Goal: Task Accomplishment & Management: Complete application form

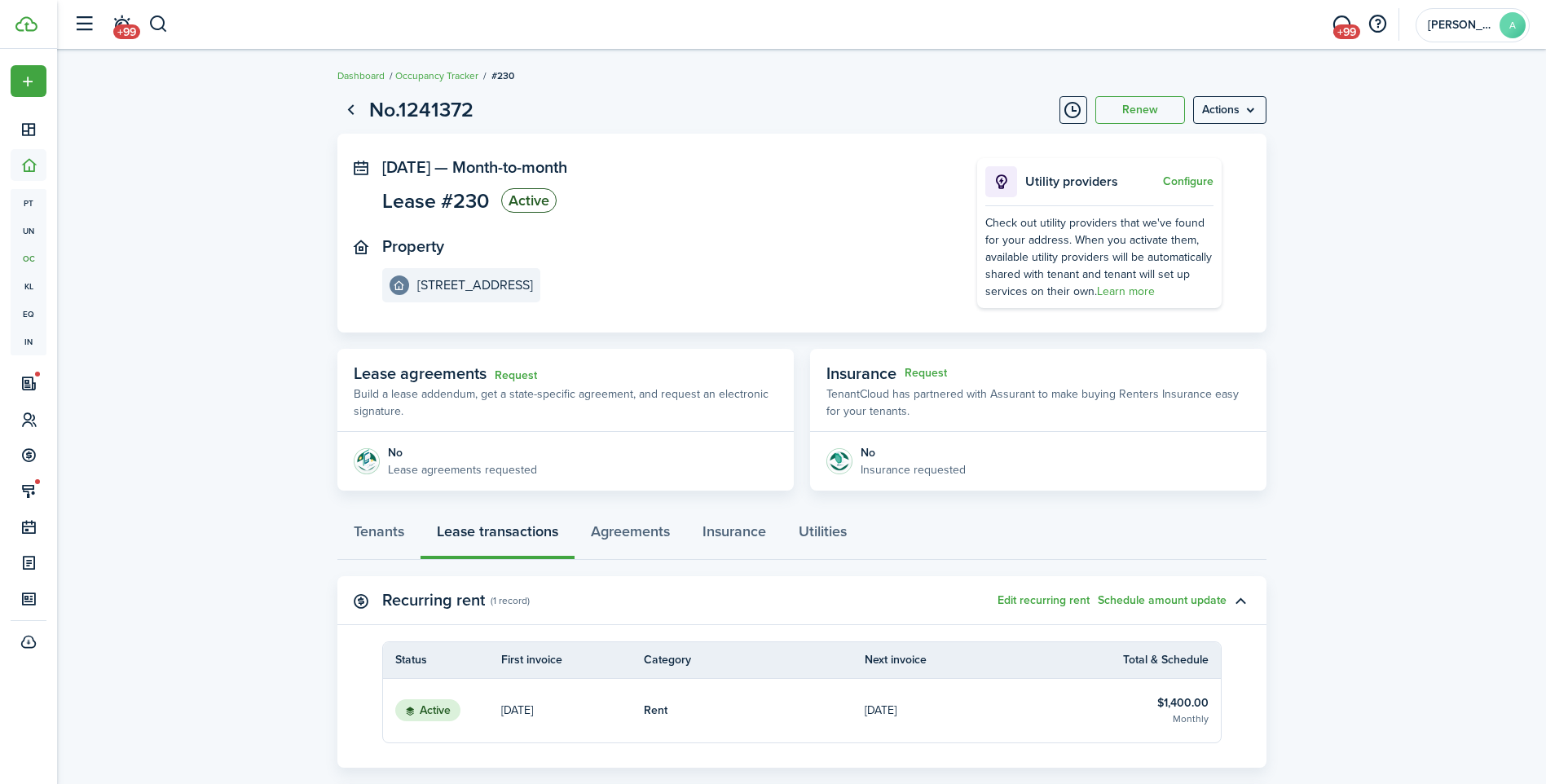
click at [165, 43] on header-control-items "+99" at bounding box center [117, 25] width 104 height 42
click at [164, 31] on button "button" at bounding box center [158, 24] width 20 height 28
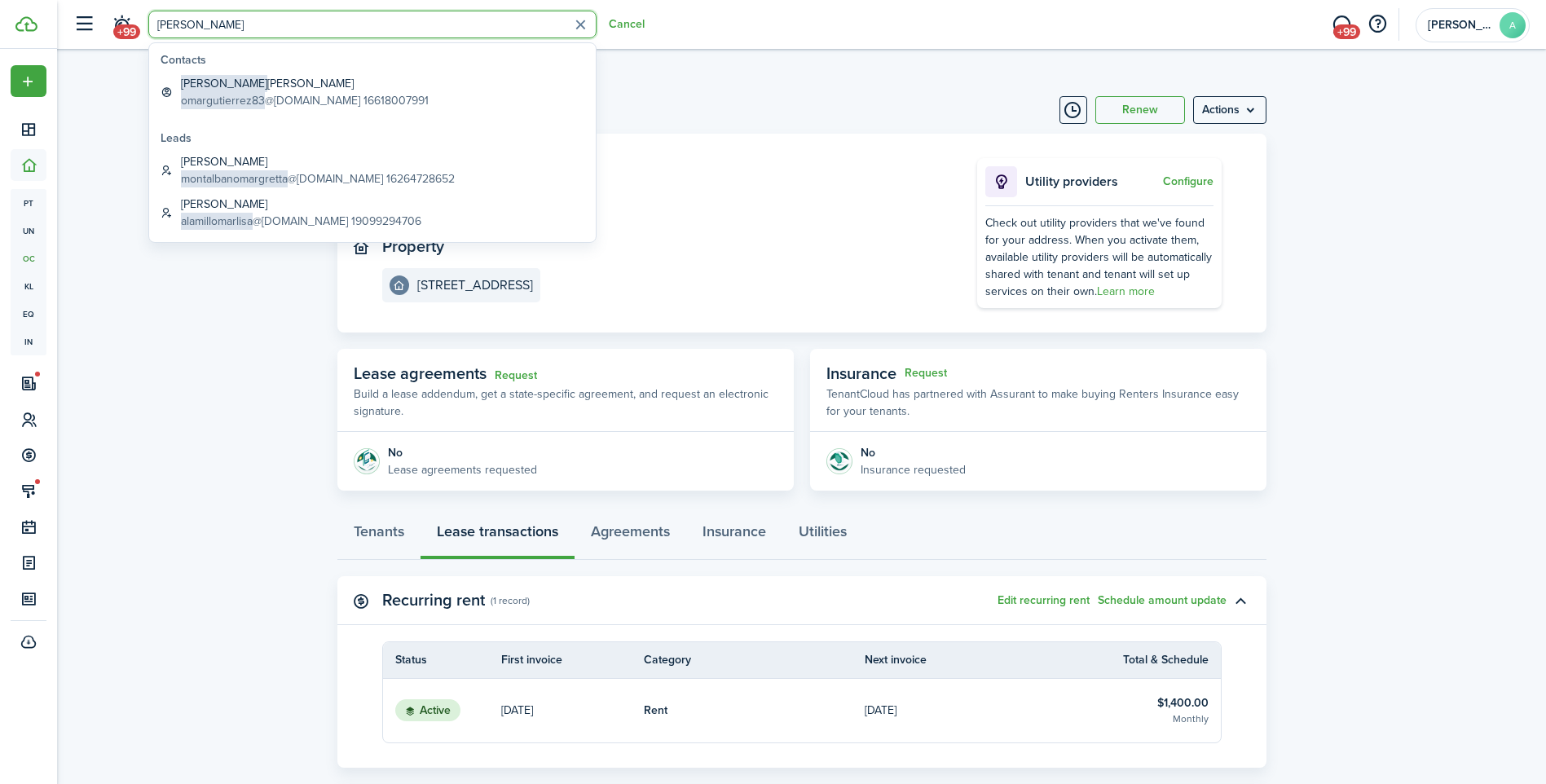
type input "[PERSON_NAME]"
click at [337, 69] on global-search-list-section "Contacts [PERSON_NAME] [PERSON_NAME] omargutierrez83 @[DOMAIN_NAME] 16618007991" at bounding box center [372, 83] width 447 height 78
click at [336, 84] on global-search-item-title "[PERSON_NAME] [PERSON_NAME]" at bounding box center [305, 83] width 248 height 17
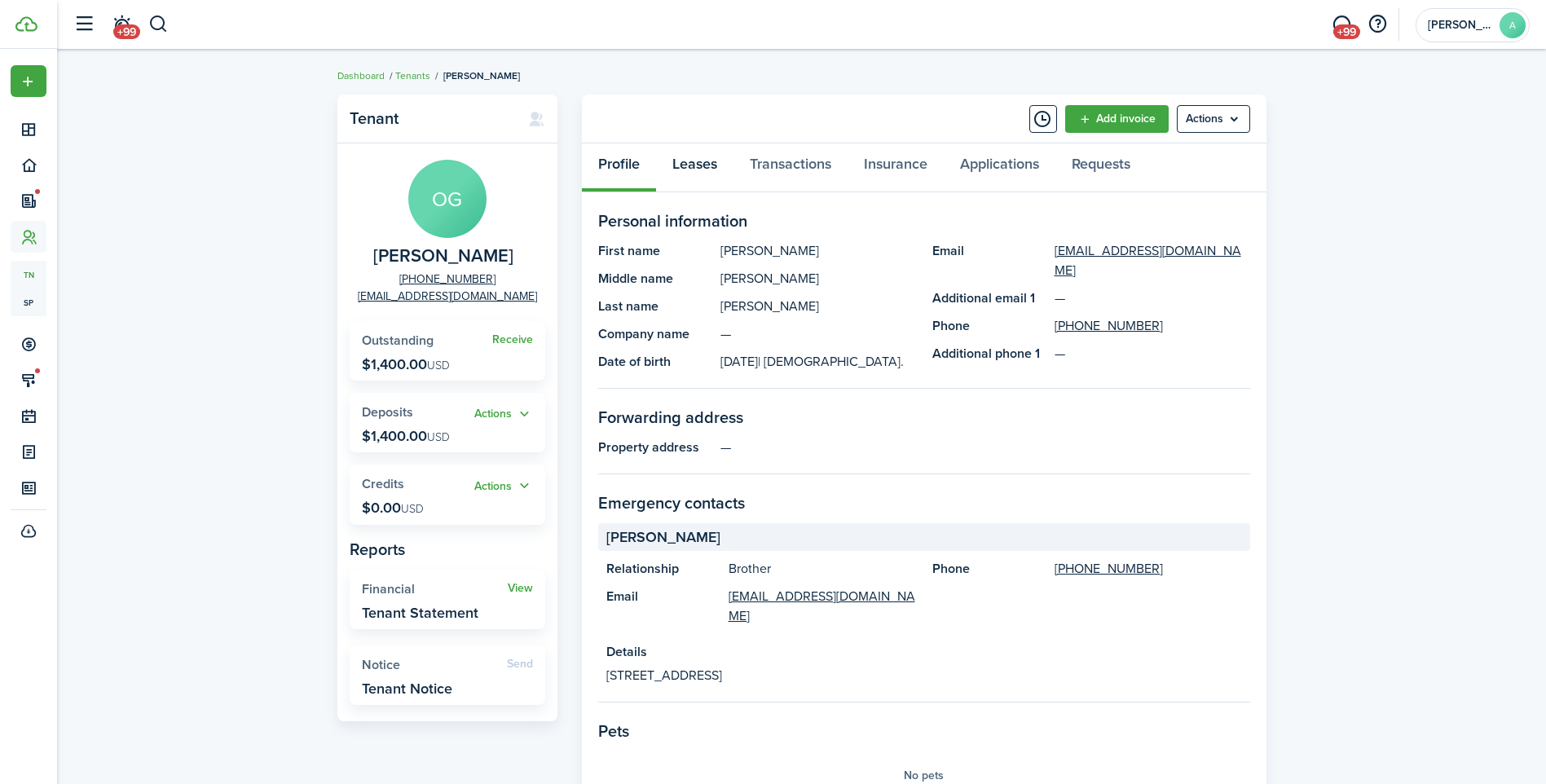
click at [708, 150] on link "Leases" at bounding box center [695, 168] width 77 height 49
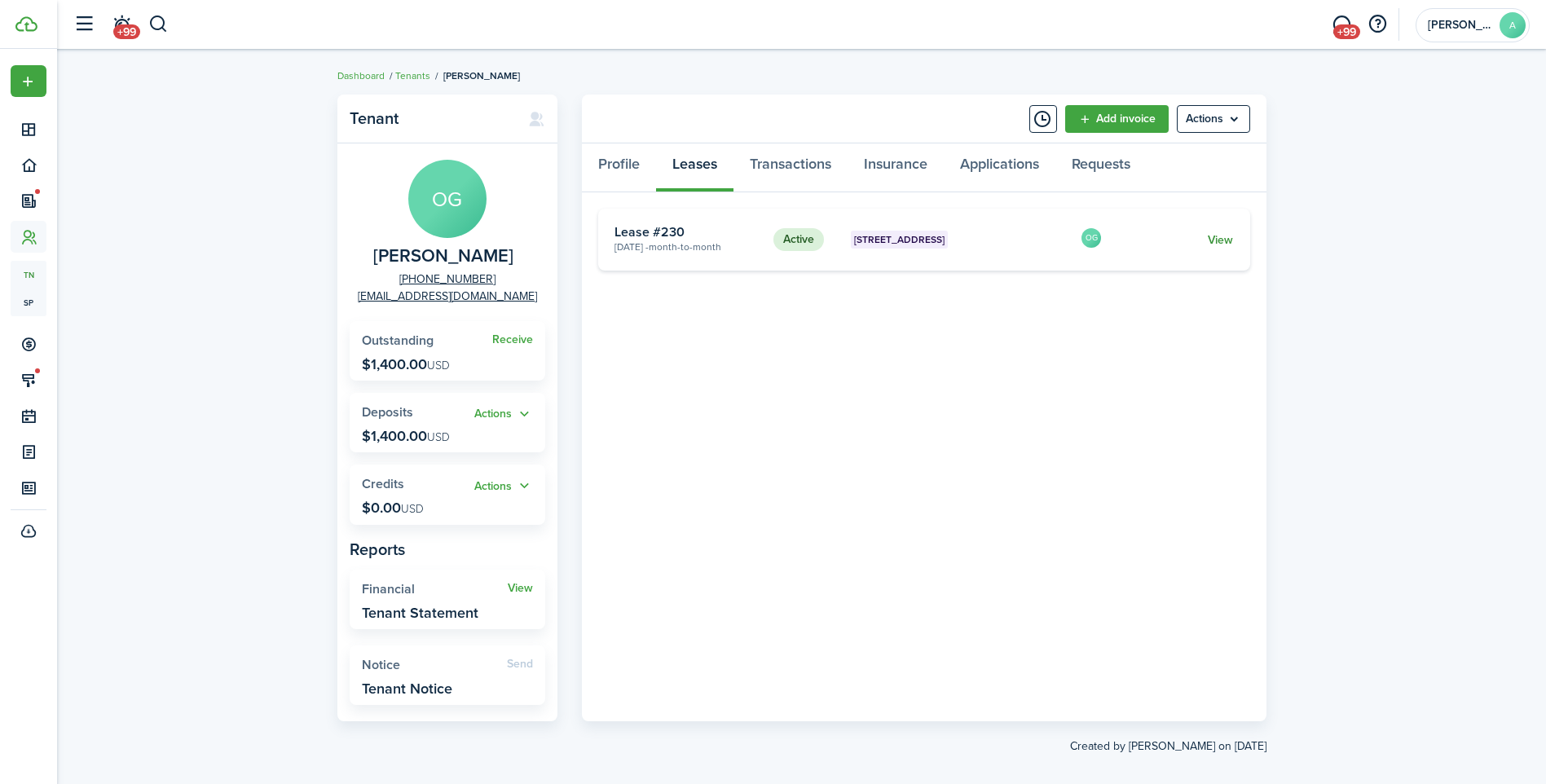
click at [1211, 236] on link "View" at bounding box center [1221, 240] width 26 height 17
click at [799, 156] on link "Transactions" at bounding box center [791, 168] width 114 height 49
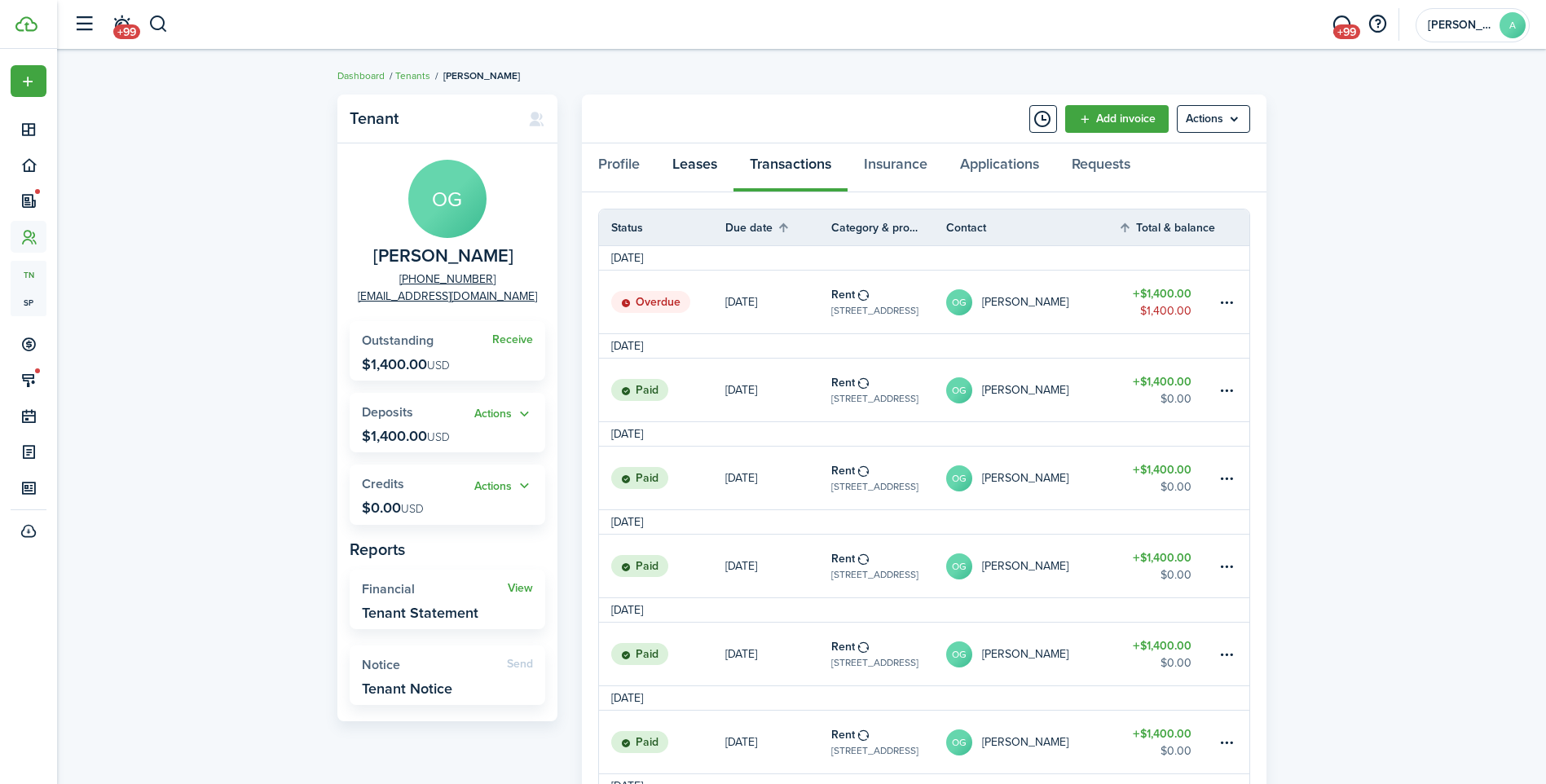
click at [707, 157] on link "Leases" at bounding box center [695, 168] width 77 height 49
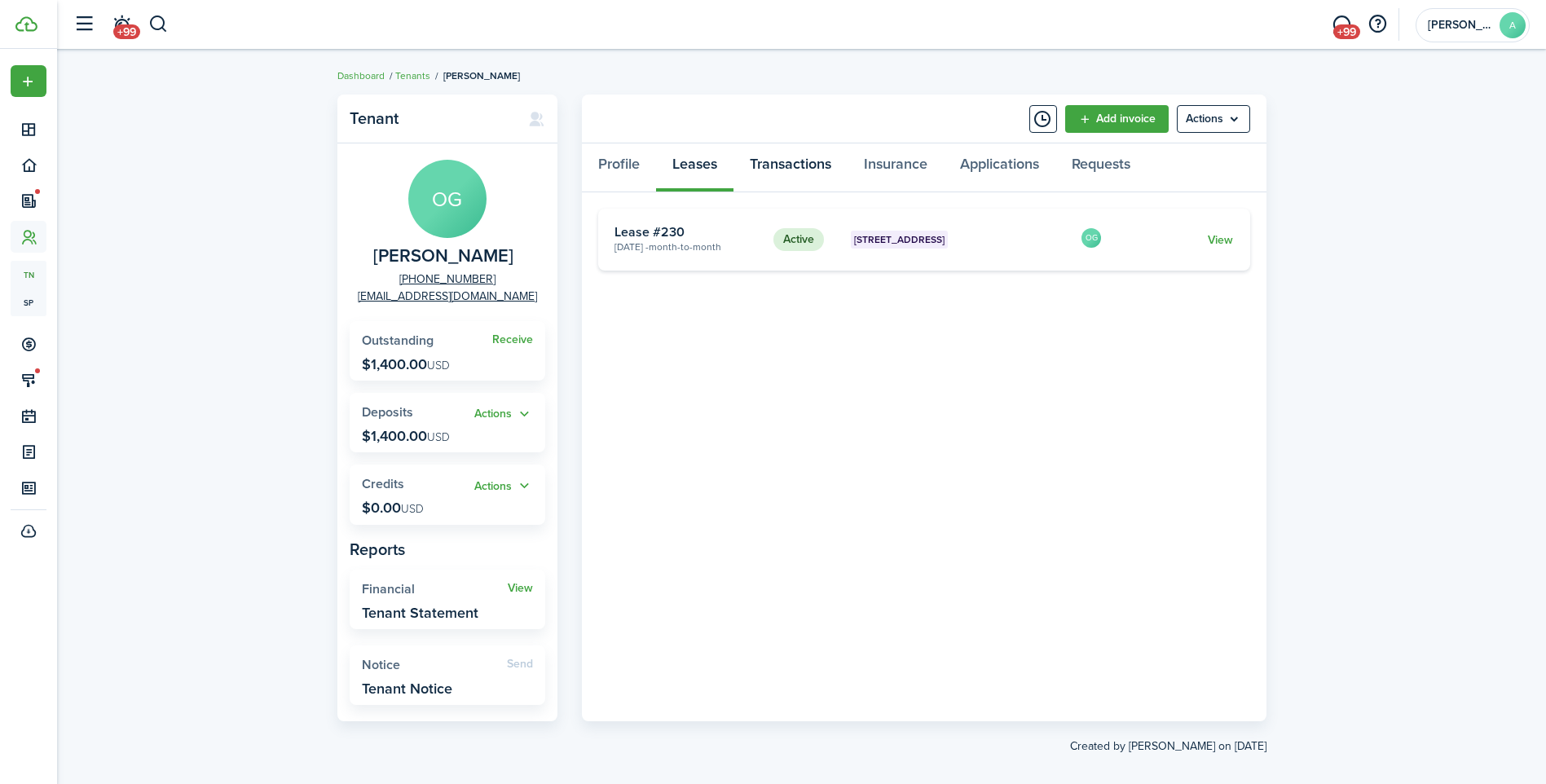
click at [799, 163] on link "Transactions" at bounding box center [791, 168] width 114 height 49
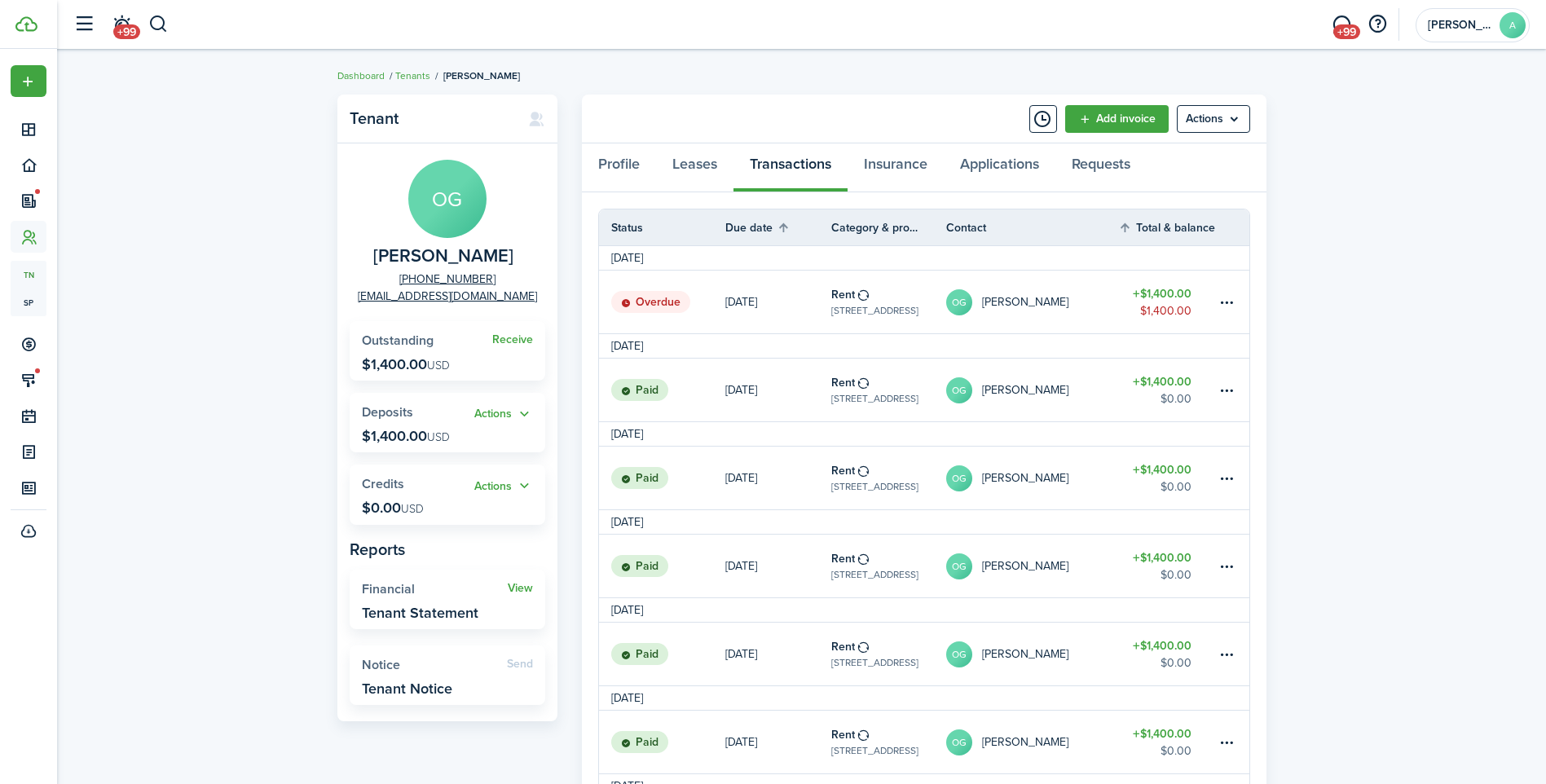
click at [1217, 306] on table-menu-btn-icon at bounding box center [1227, 302] width 20 height 20
click at [1097, 121] on link "Add invoice" at bounding box center [1118, 119] width 104 height 28
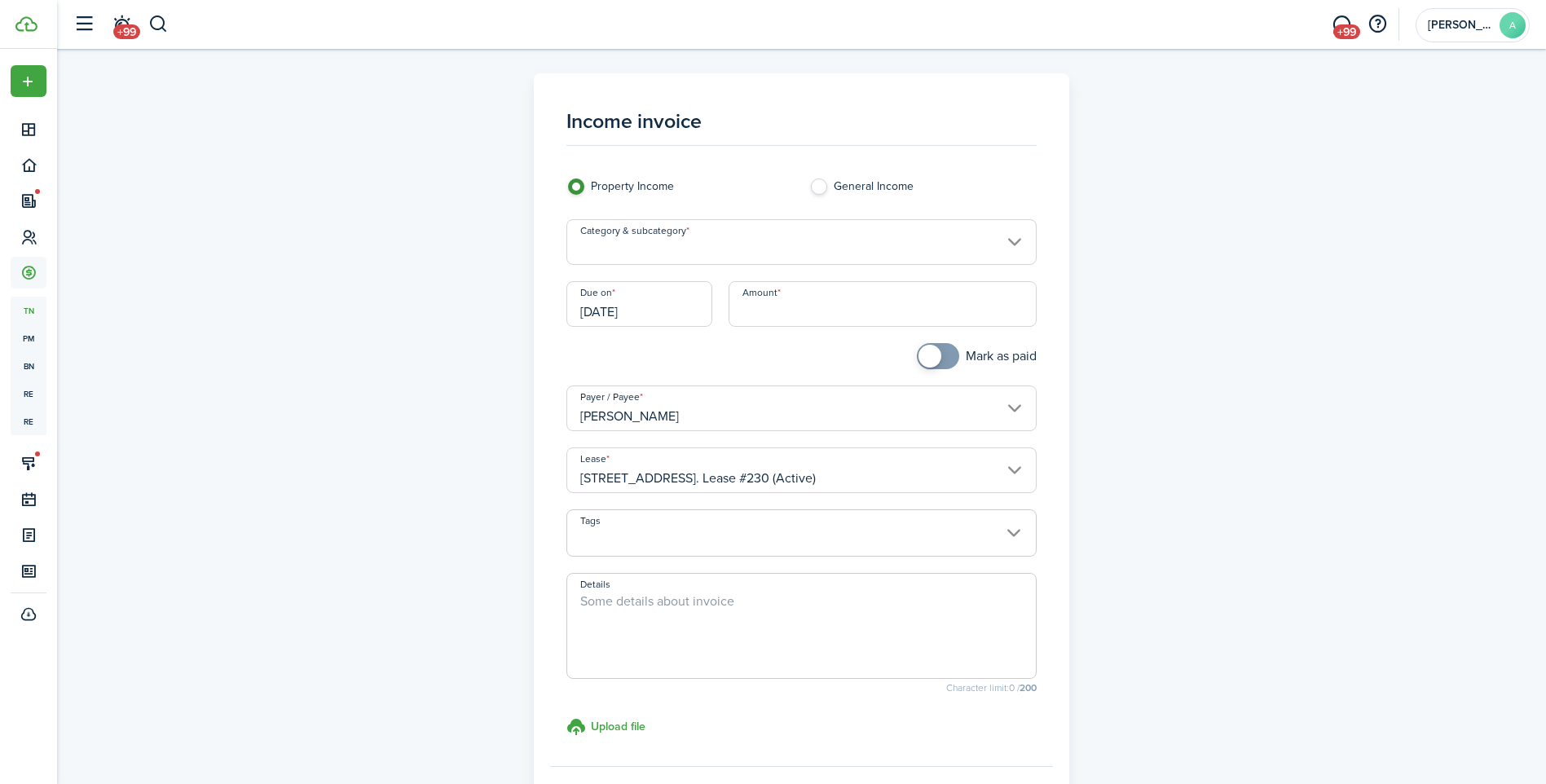
click at [942, 251] on input "Category & subcategory" at bounding box center [801, 243] width 471 height 46
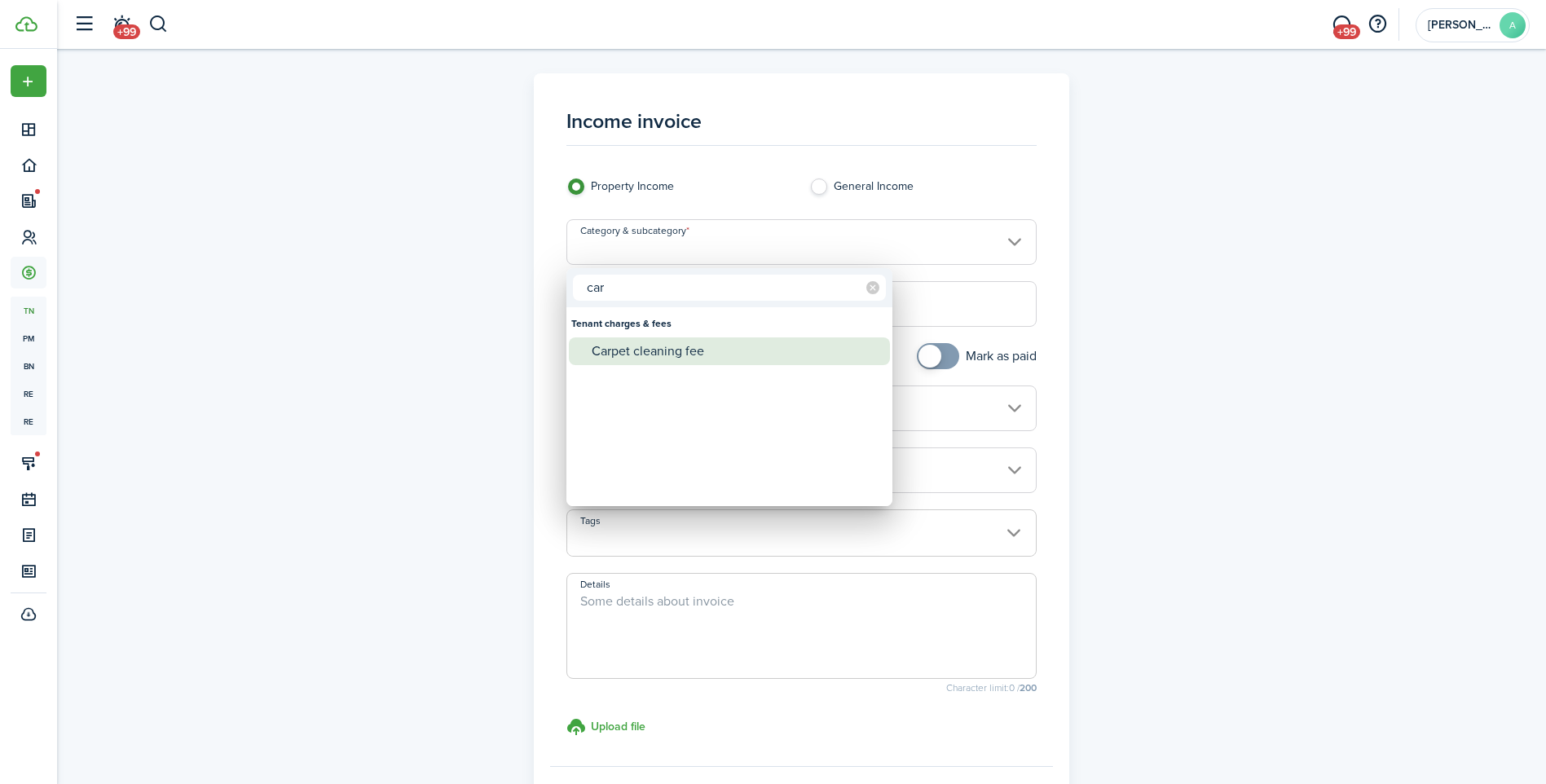
type input "car"
click at [839, 354] on div "Carpet cleaning fee" at bounding box center [736, 351] width 289 height 28
type input "Tenant charges & fees / Carpet cleaning fee"
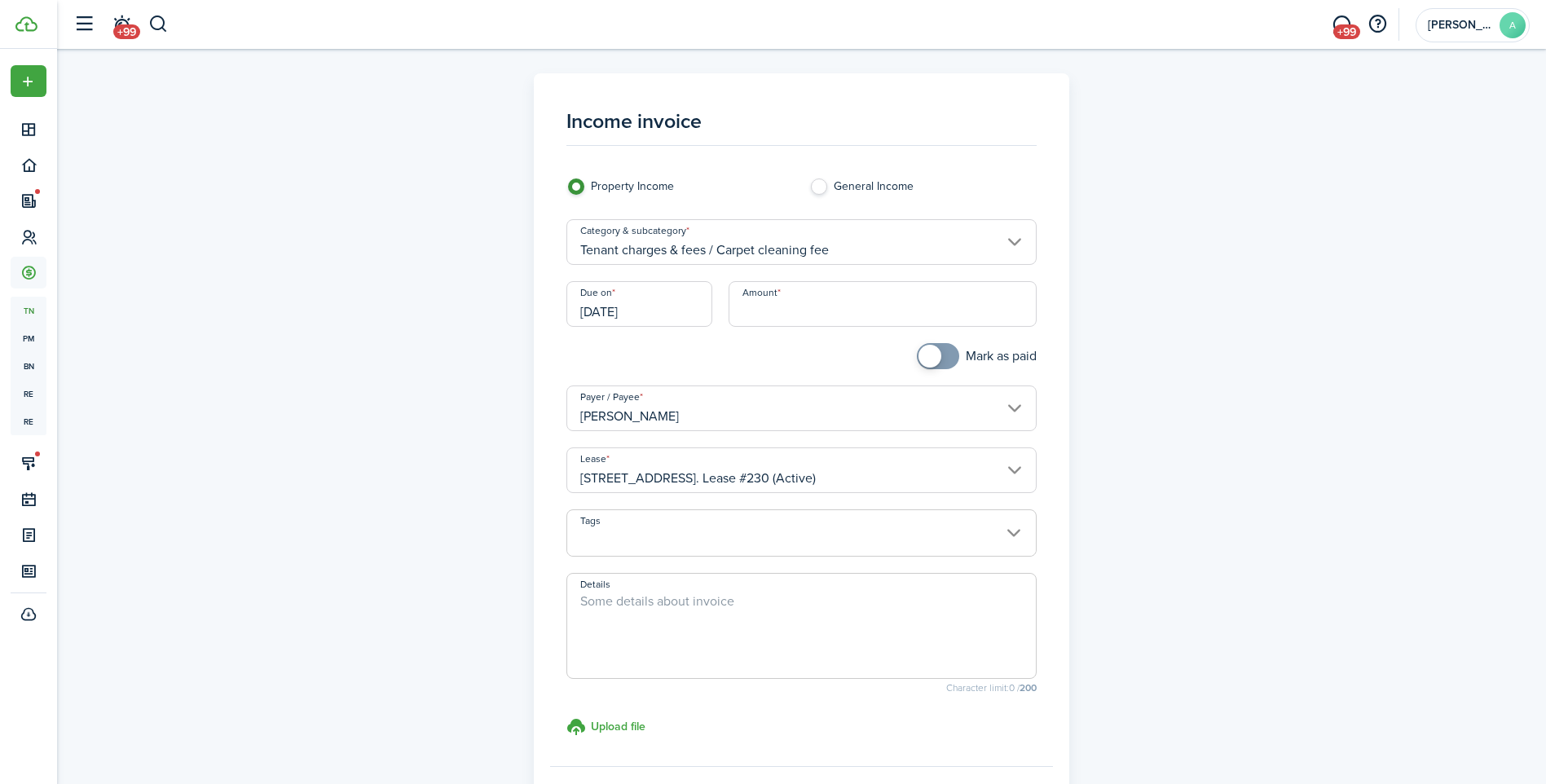
click at [760, 318] on input "Amount" at bounding box center [883, 304] width 308 height 46
click at [699, 312] on input "[DATE]" at bounding box center [638, 304] width 146 height 46
type input "$200.00"
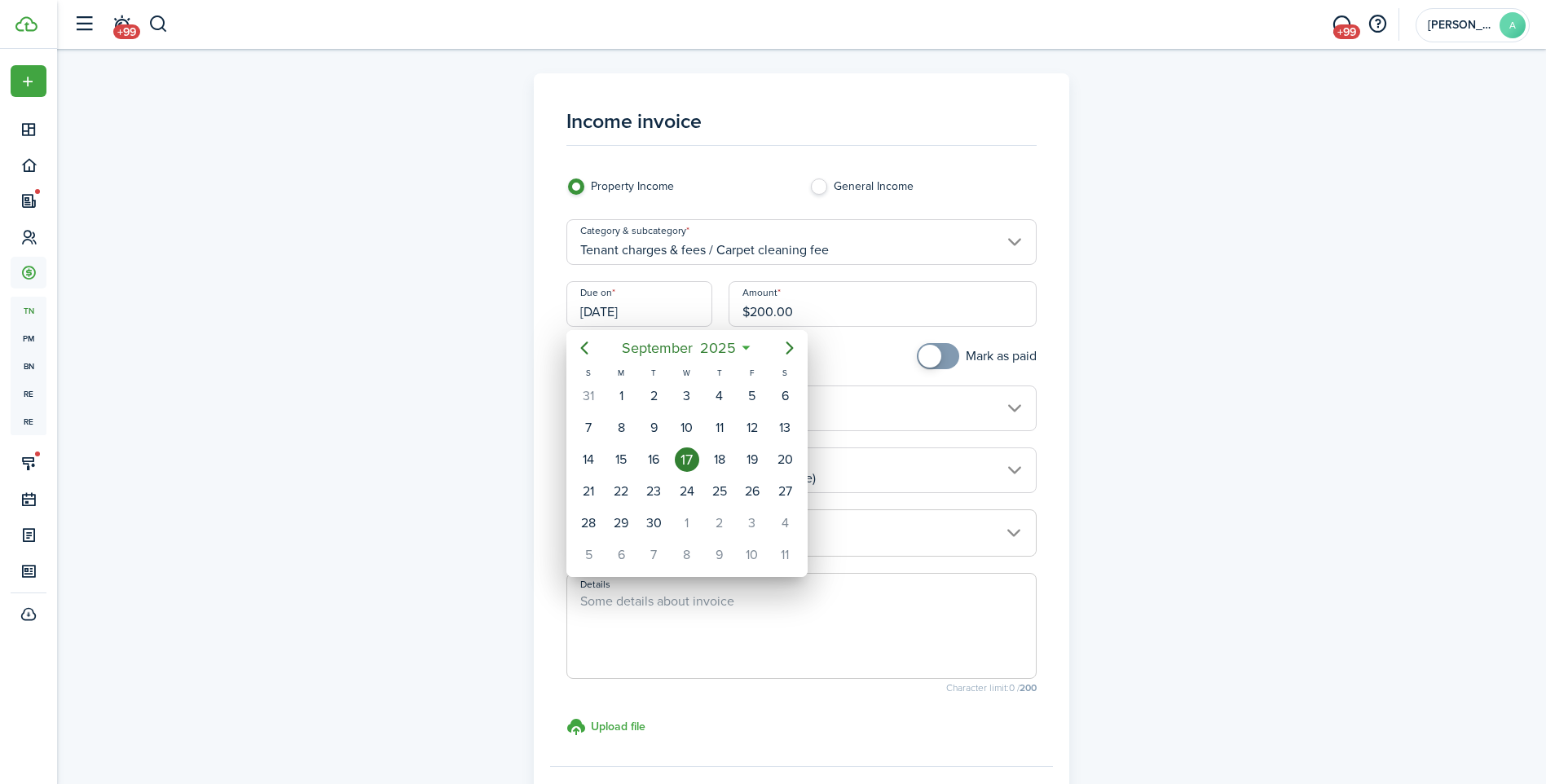
click at [701, 312] on div at bounding box center [773, 392] width 1807 height 1045
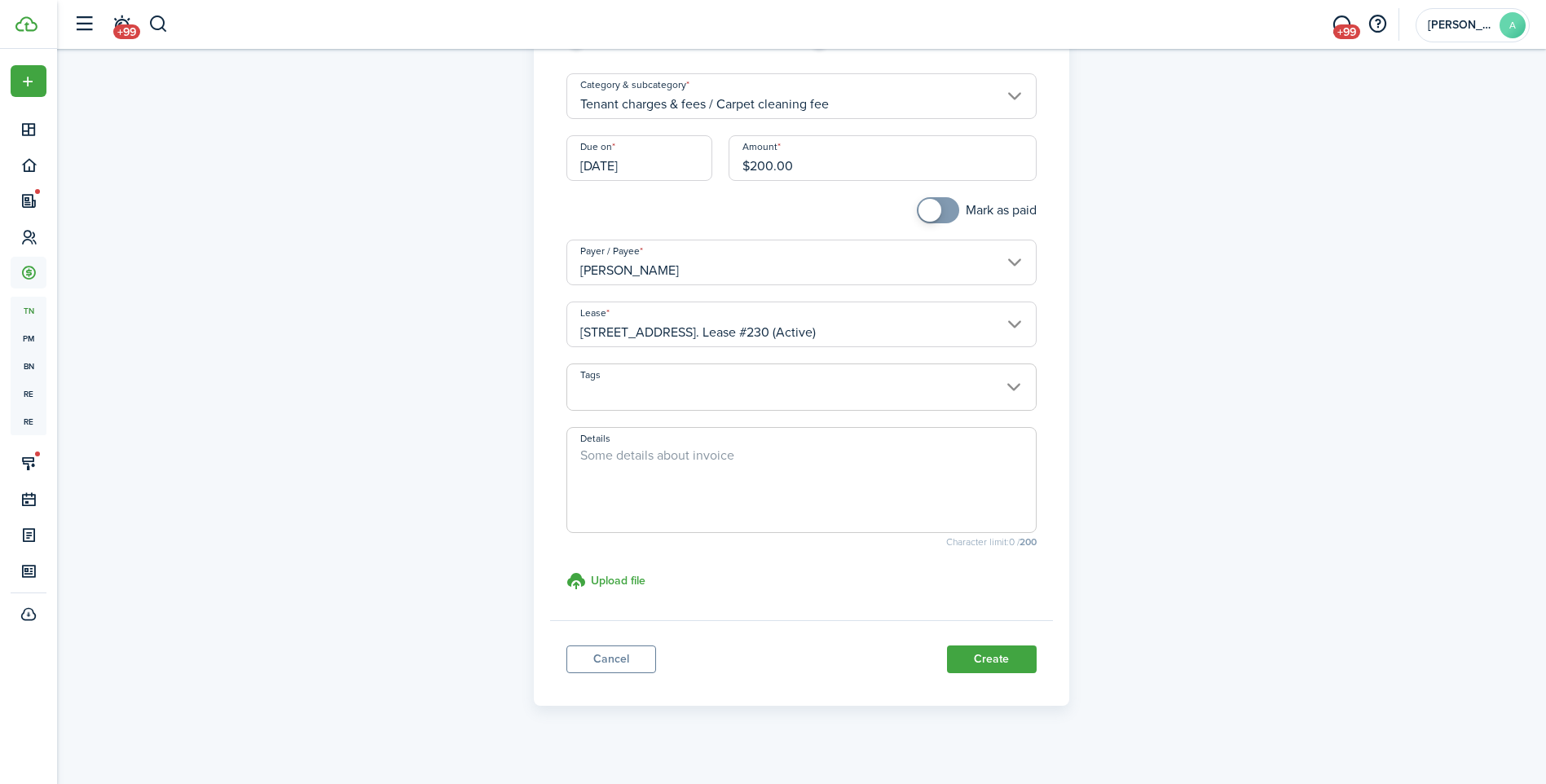
scroll to position [162, 0]
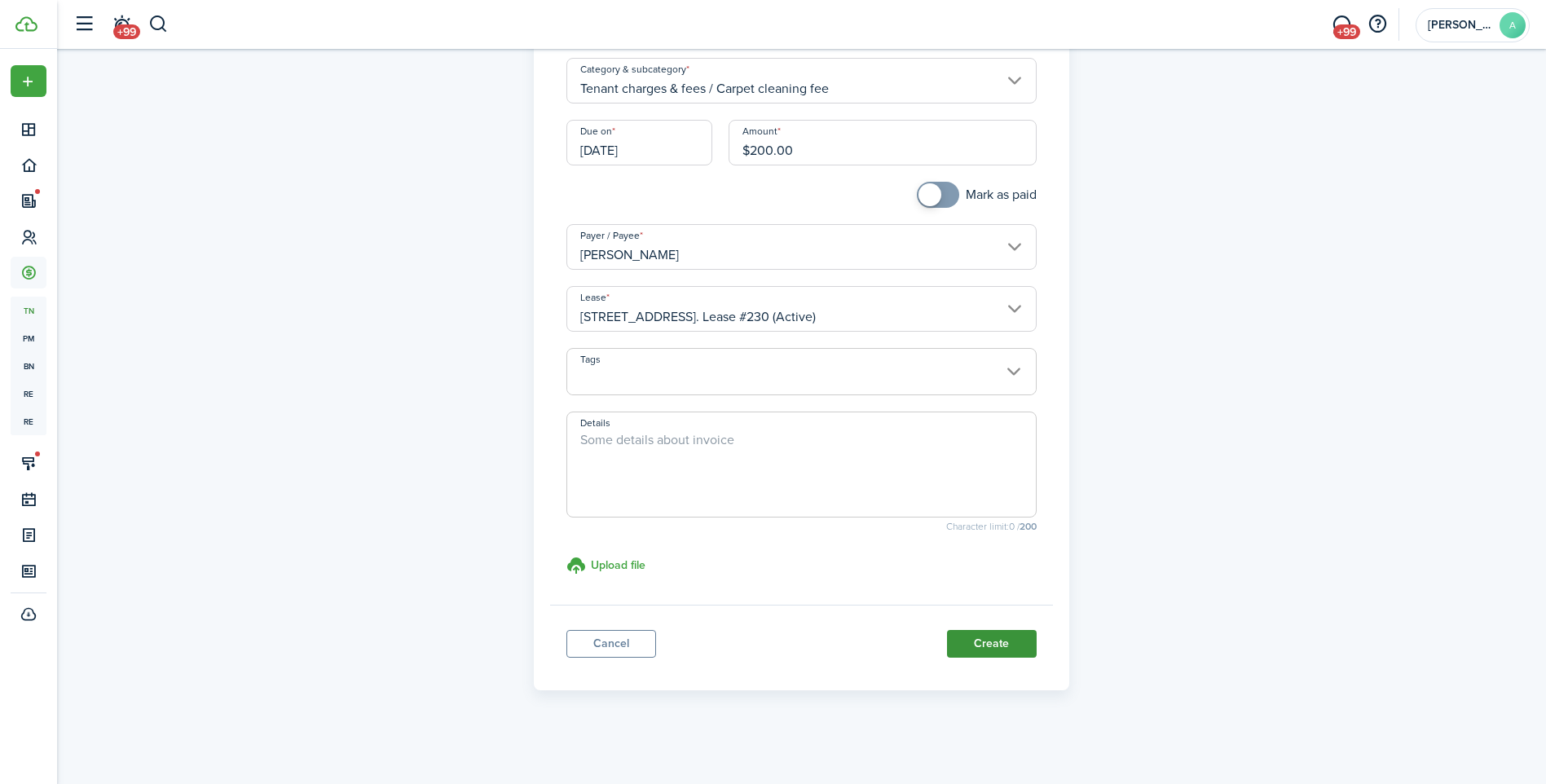
click at [978, 641] on button "Create" at bounding box center [992, 644] width 89 height 28
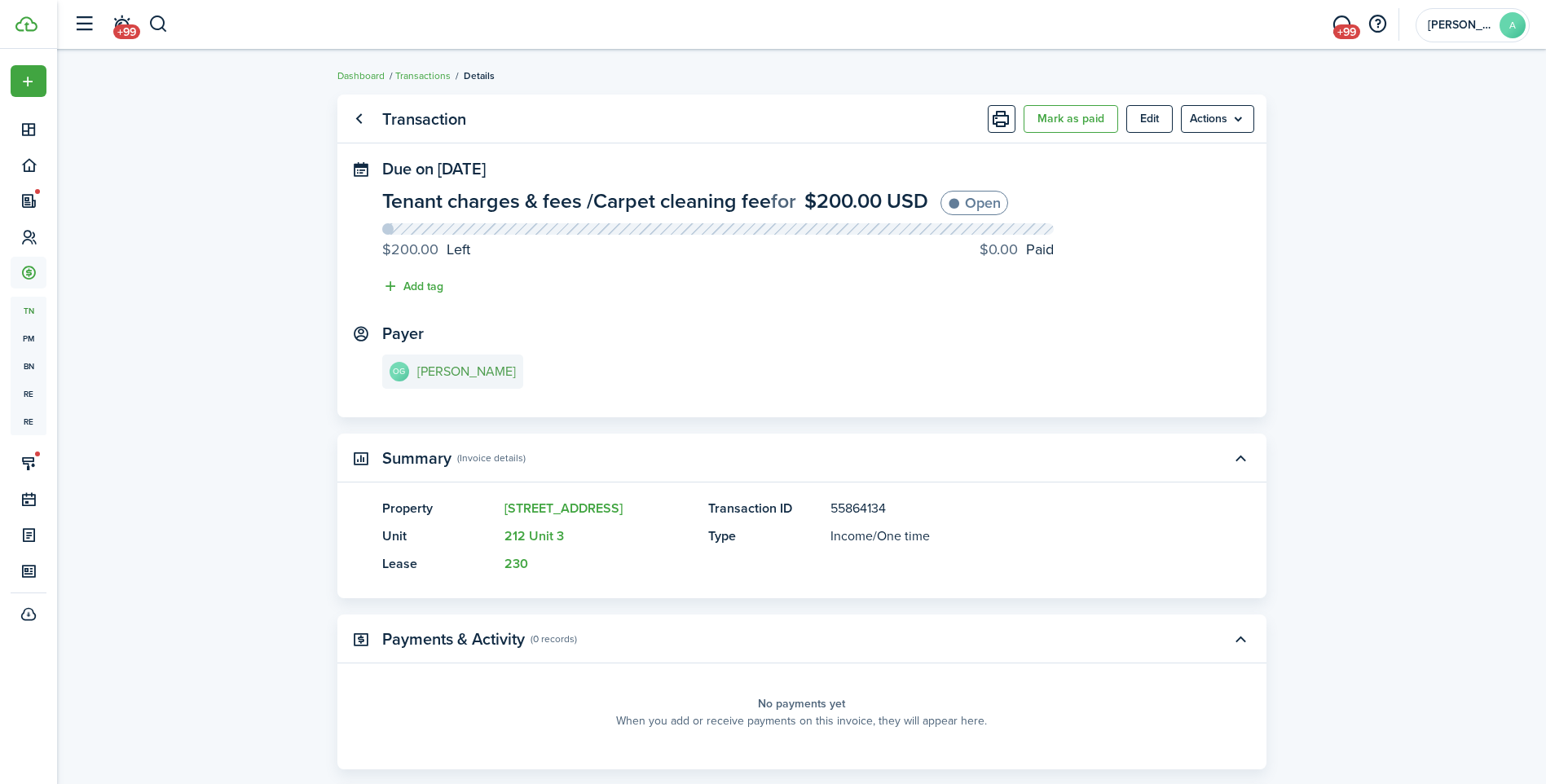
click at [478, 369] on e-details-info-title "[PERSON_NAME]" at bounding box center [467, 371] width 99 height 14
